Goal: Task Accomplishment & Management: Manage account settings

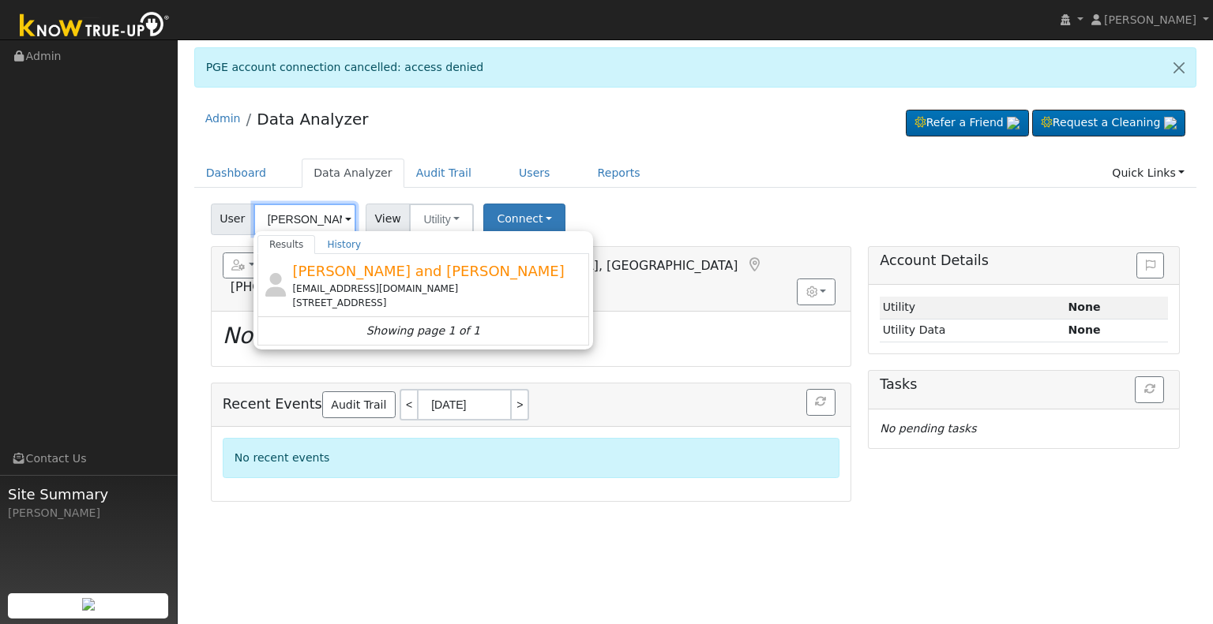
click at [291, 220] on input "[PERSON_NAME]" at bounding box center [304, 220] width 103 height 32
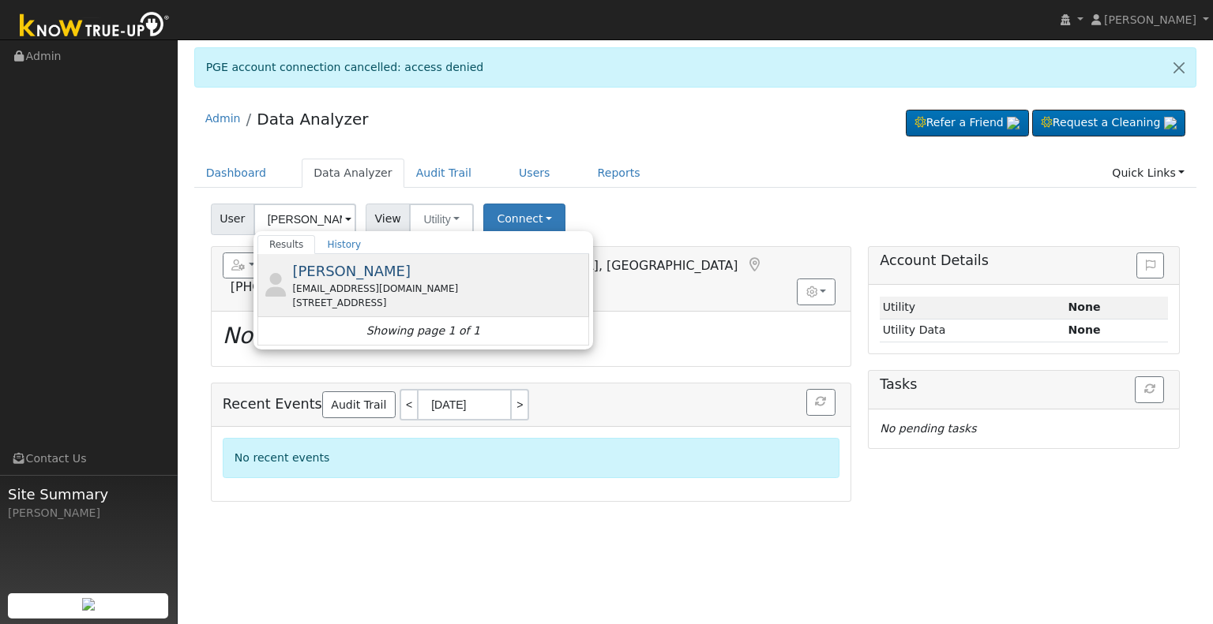
click at [443, 282] on div "[EMAIL_ADDRESS][DOMAIN_NAME]" at bounding box center [438, 289] width 293 height 14
type input "[PERSON_NAME]"
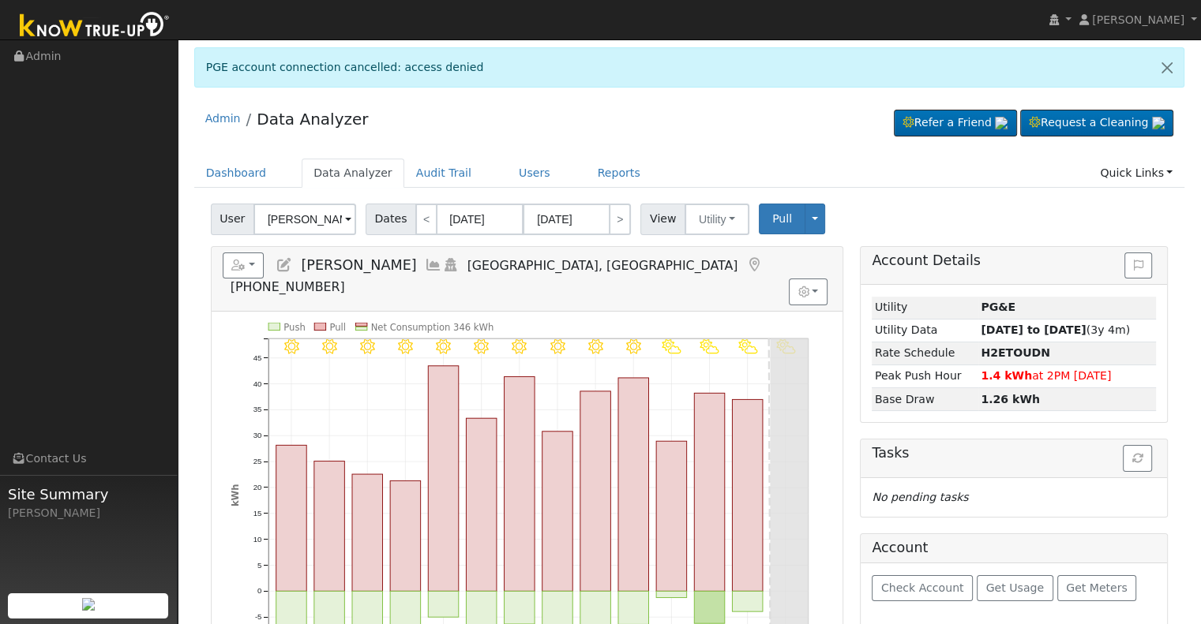
click at [284, 262] on icon at bounding box center [284, 265] width 17 height 14
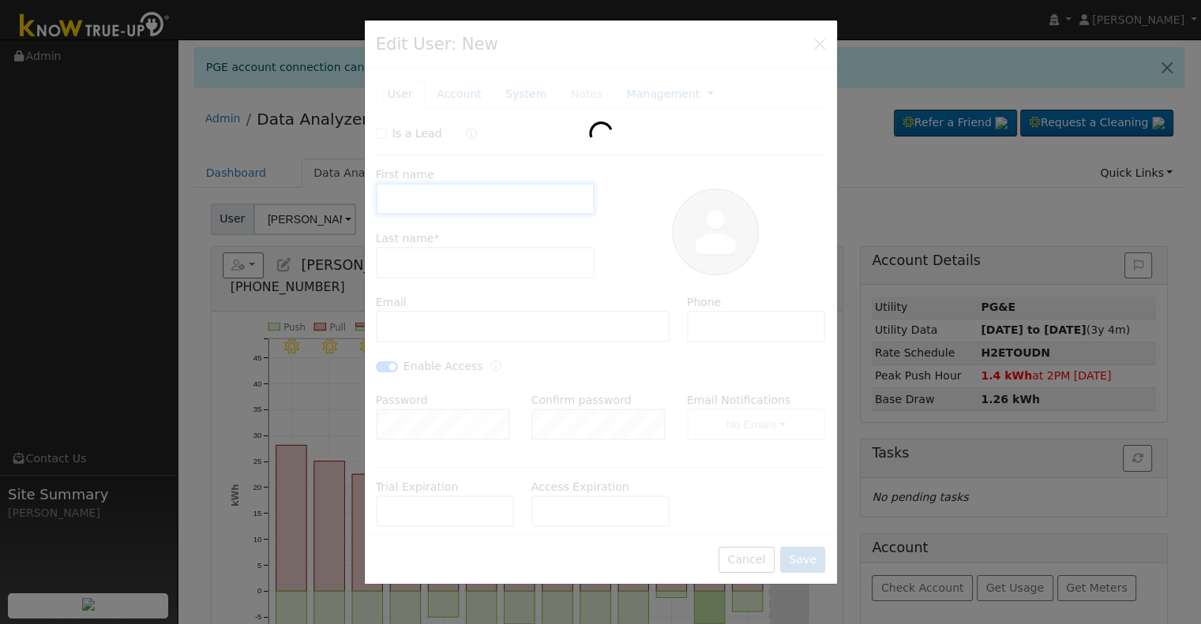
type input "[PERSON_NAME]"
type input "[EMAIL_ADDRESS][DOMAIN_NAME]"
type input "[PHONE_NUMBER]"
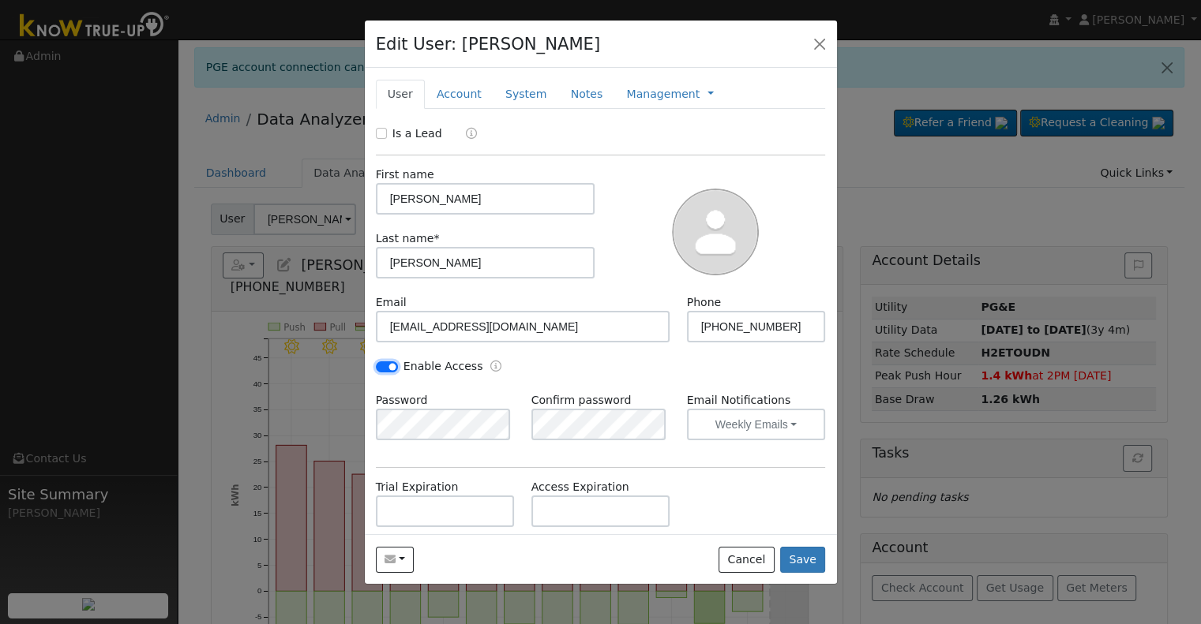
click at [382, 363] on input "Enable Access" at bounding box center [387, 367] width 22 height 11
checkbox input "false"
click at [635, 93] on link "Management" at bounding box center [662, 94] width 73 height 17
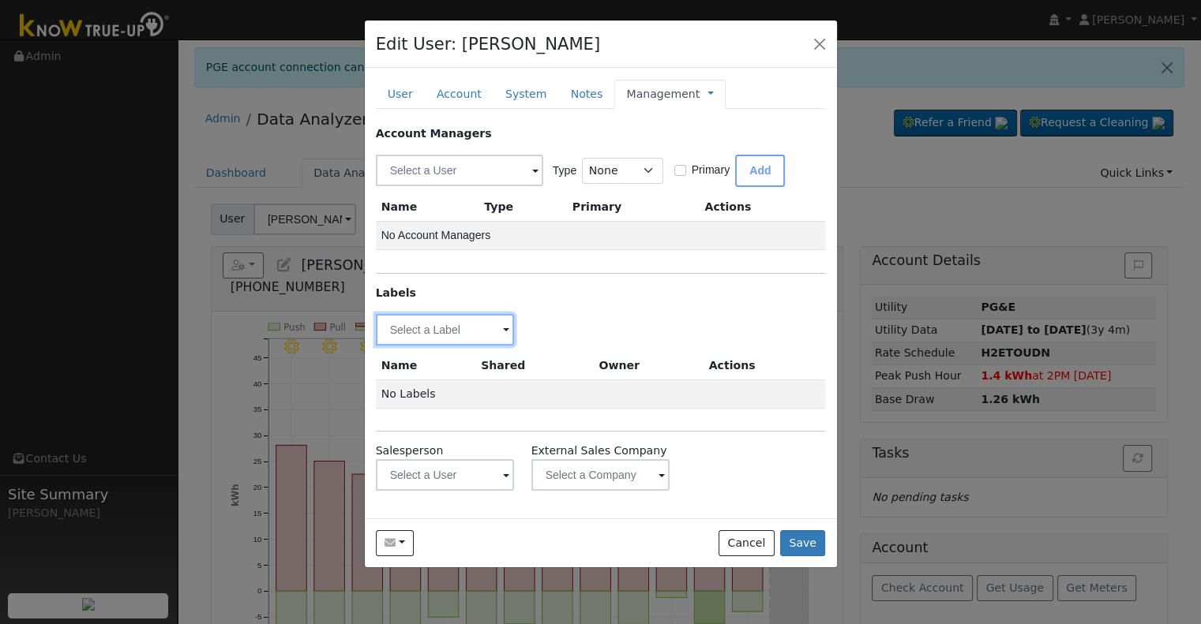
click at [409, 327] on input "text" at bounding box center [445, 330] width 139 height 32
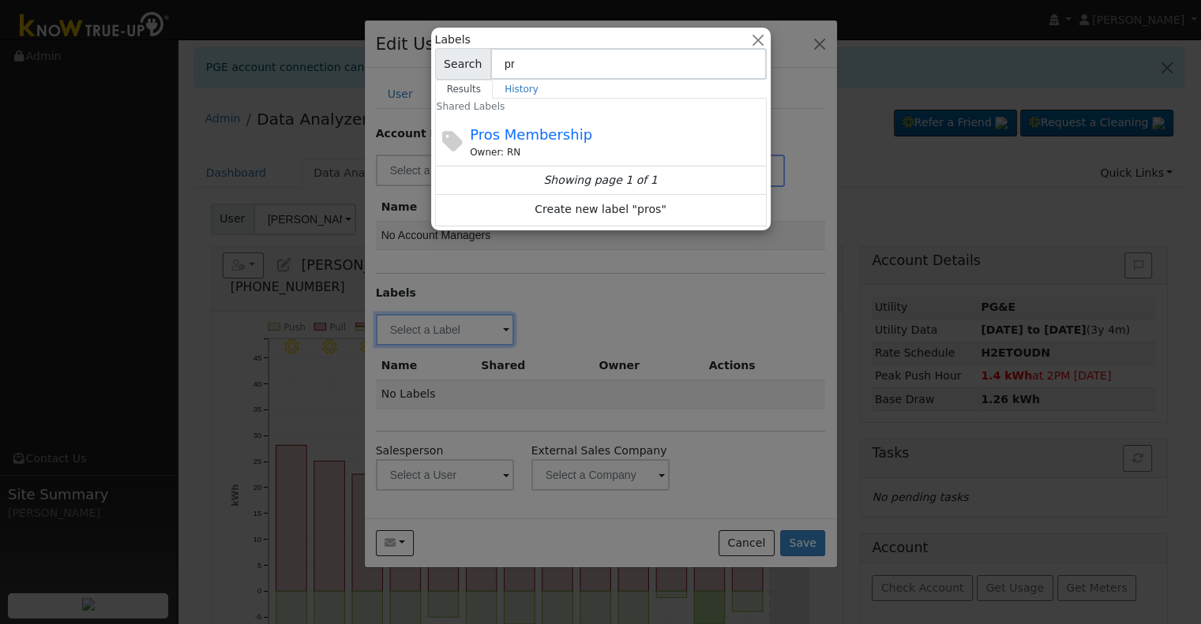
type input "p"
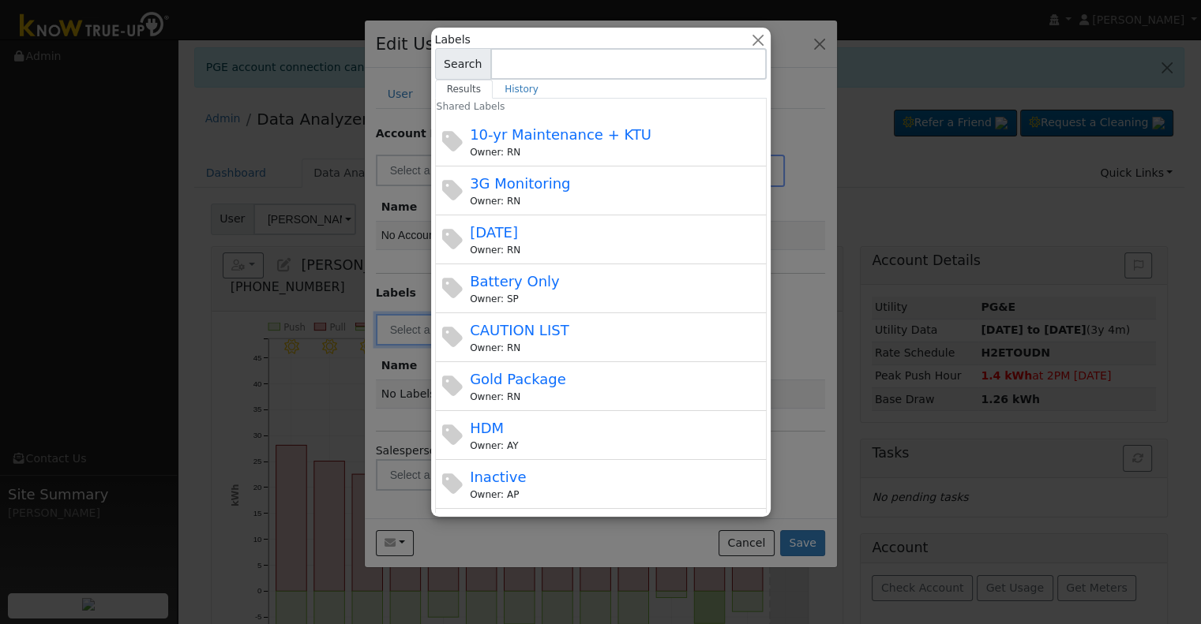
click at [758, 88] on ul "Results History" at bounding box center [601, 89] width 332 height 19
click at [512, 88] on link "History" at bounding box center [522, 89] width 58 height 19
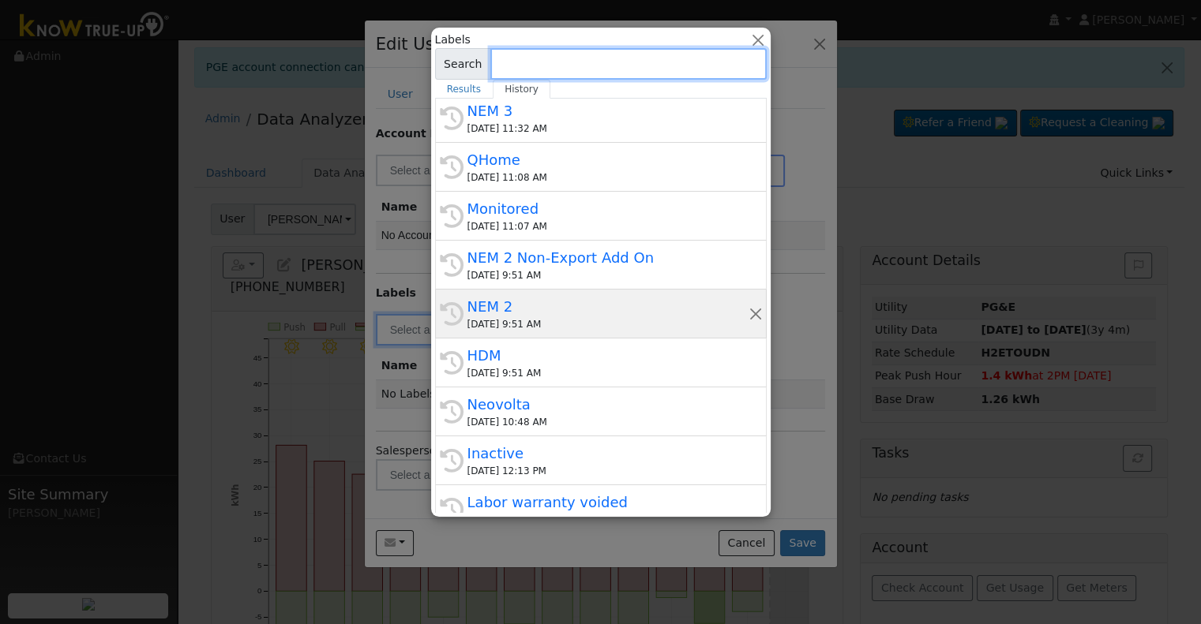
scroll to position [158, 0]
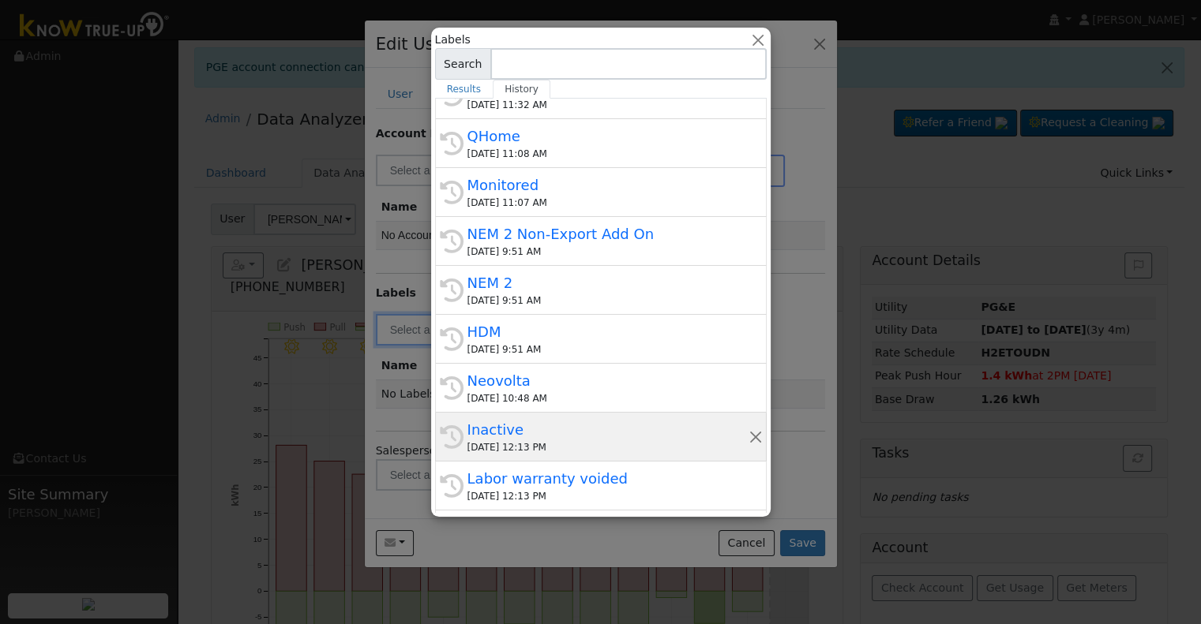
click at [521, 431] on div "Inactive" at bounding box center [607, 429] width 281 height 21
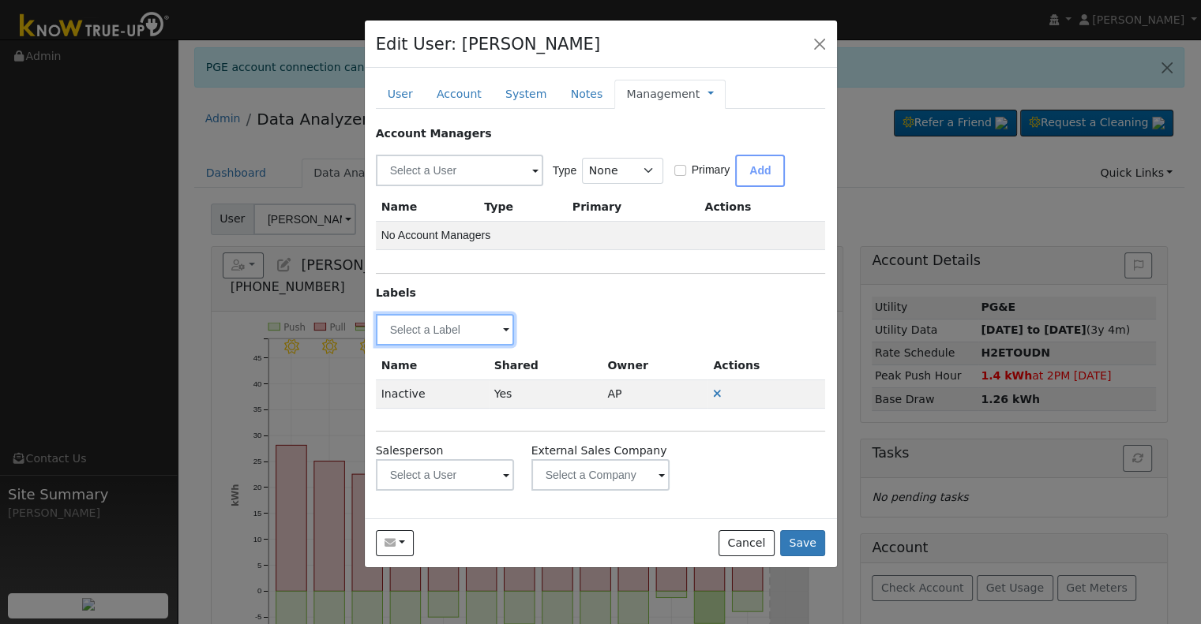
click at [426, 334] on input "text" at bounding box center [445, 330] width 139 height 32
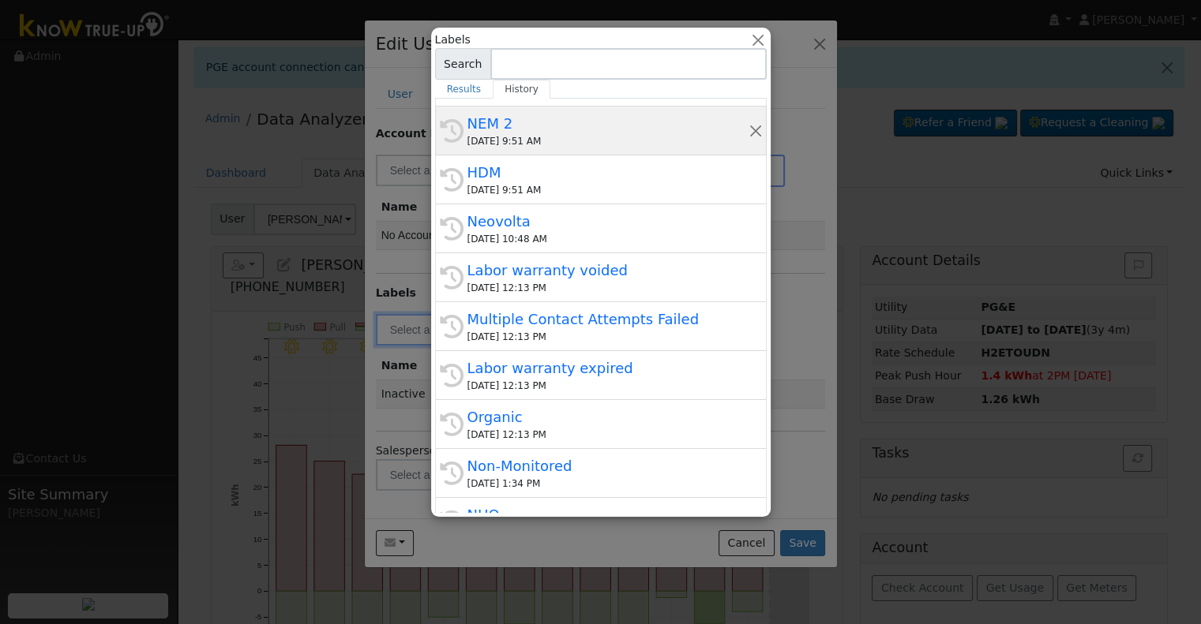
scroll to position [398, 0]
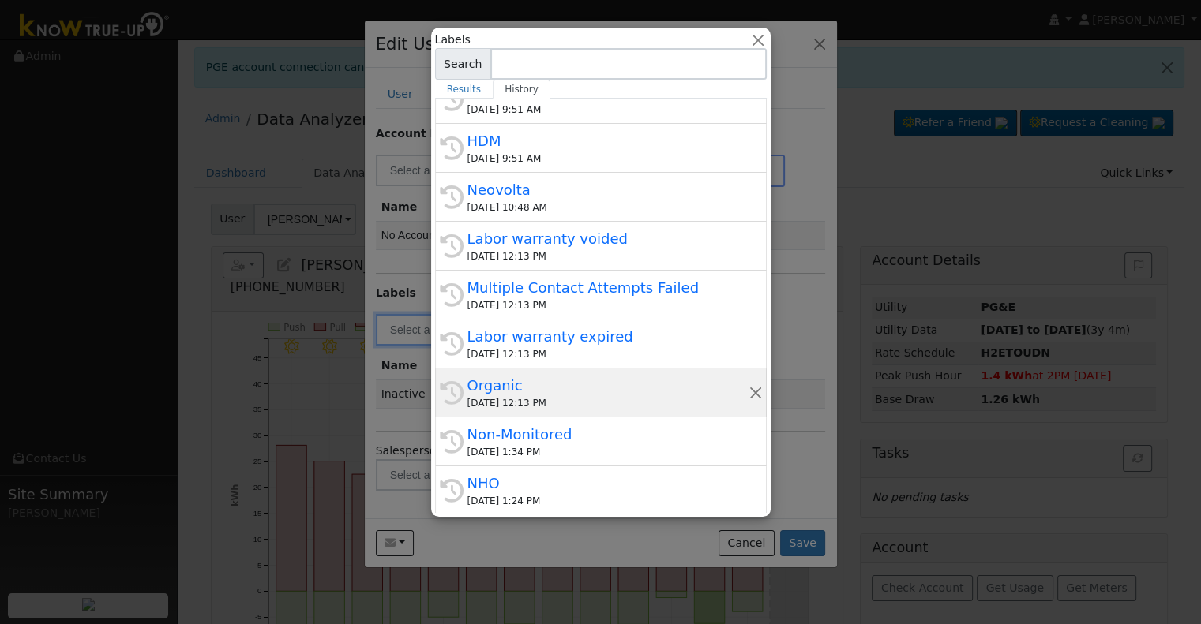
click at [557, 386] on div "Organic" at bounding box center [607, 385] width 281 height 21
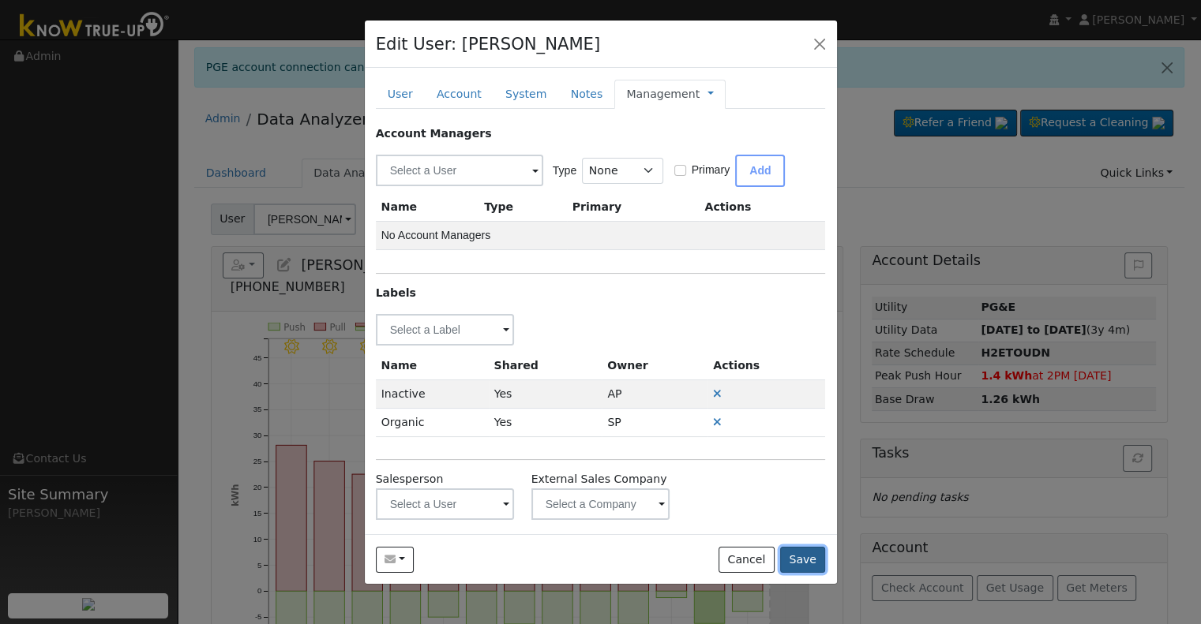
click at [812, 558] on button "Save" at bounding box center [803, 560] width 46 height 27
